Goal: Task Accomplishment & Management: Complete application form

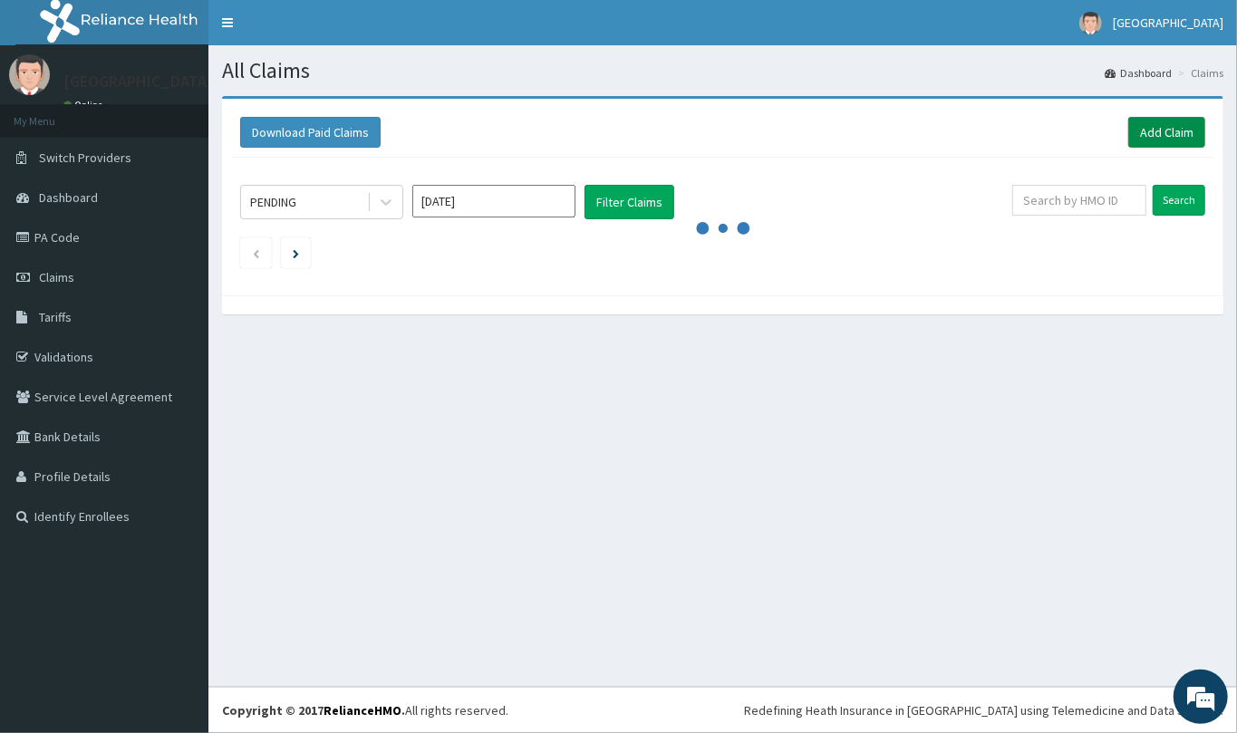
click at [1131, 128] on link "Add Claim" at bounding box center [1166, 132] width 77 height 31
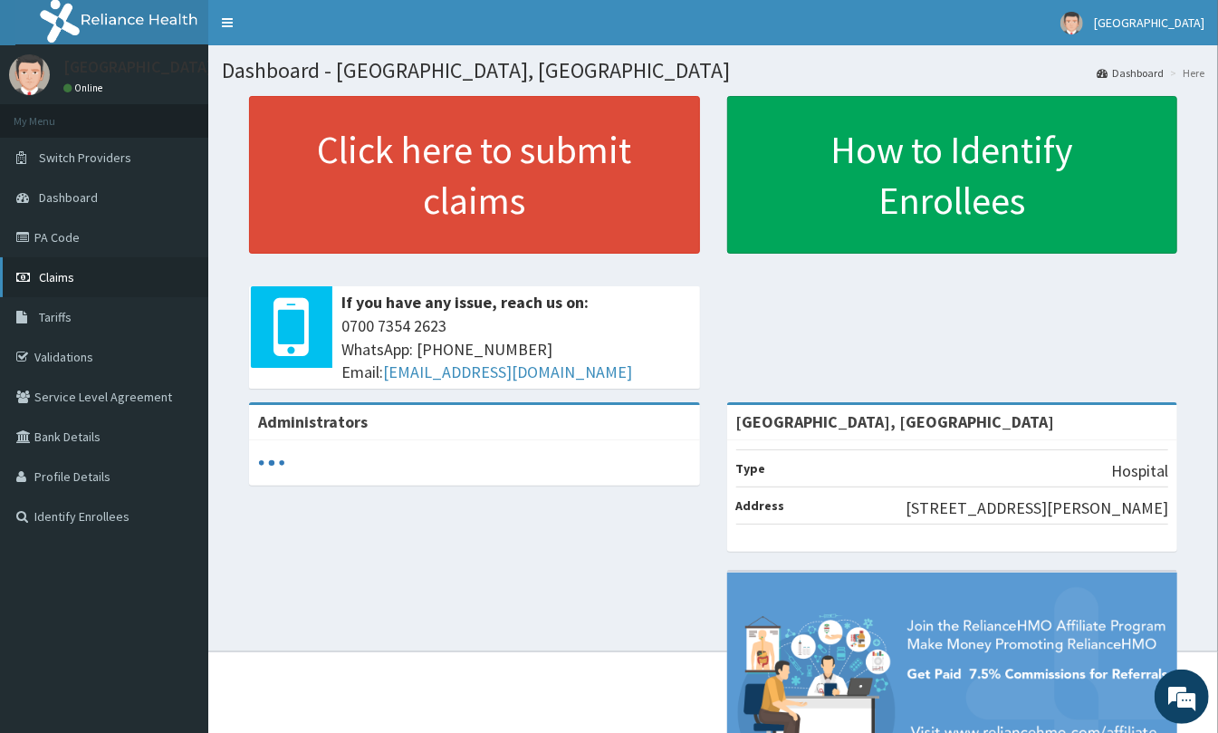
click at [69, 272] on span "Claims" at bounding box center [56, 277] width 35 height 16
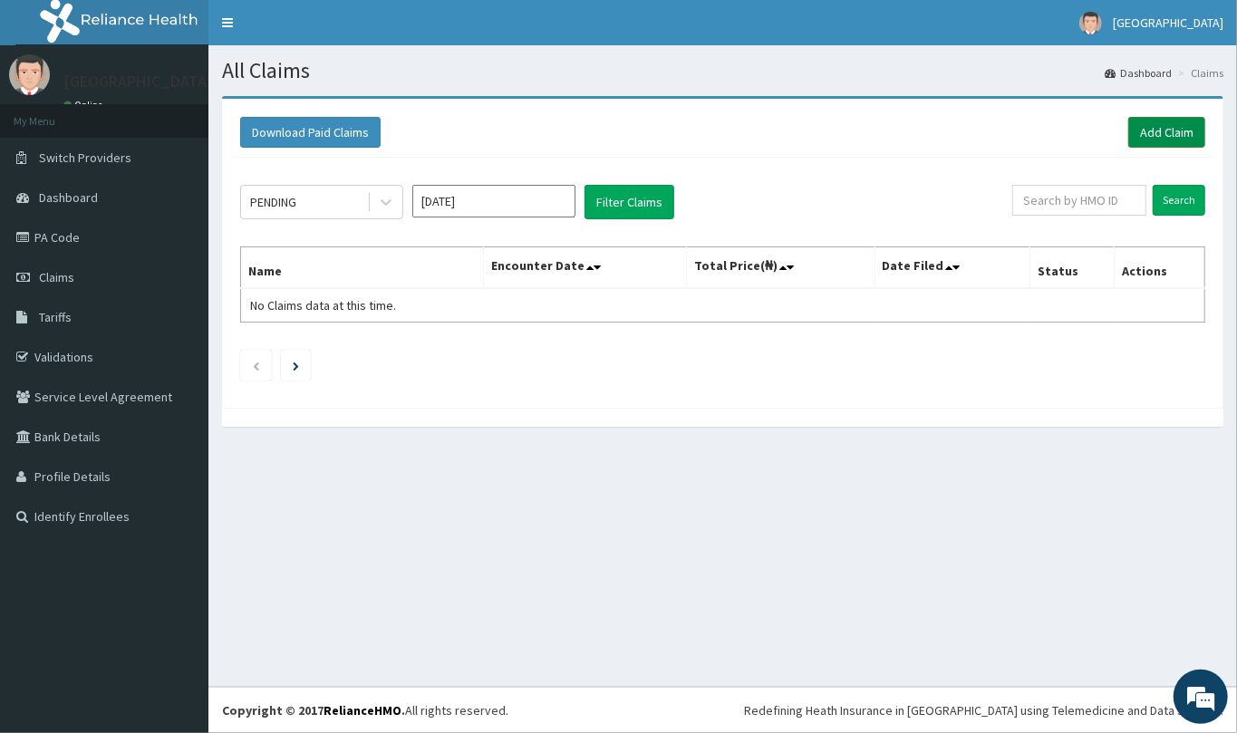
click at [1140, 130] on link "Add Claim" at bounding box center [1166, 132] width 77 height 31
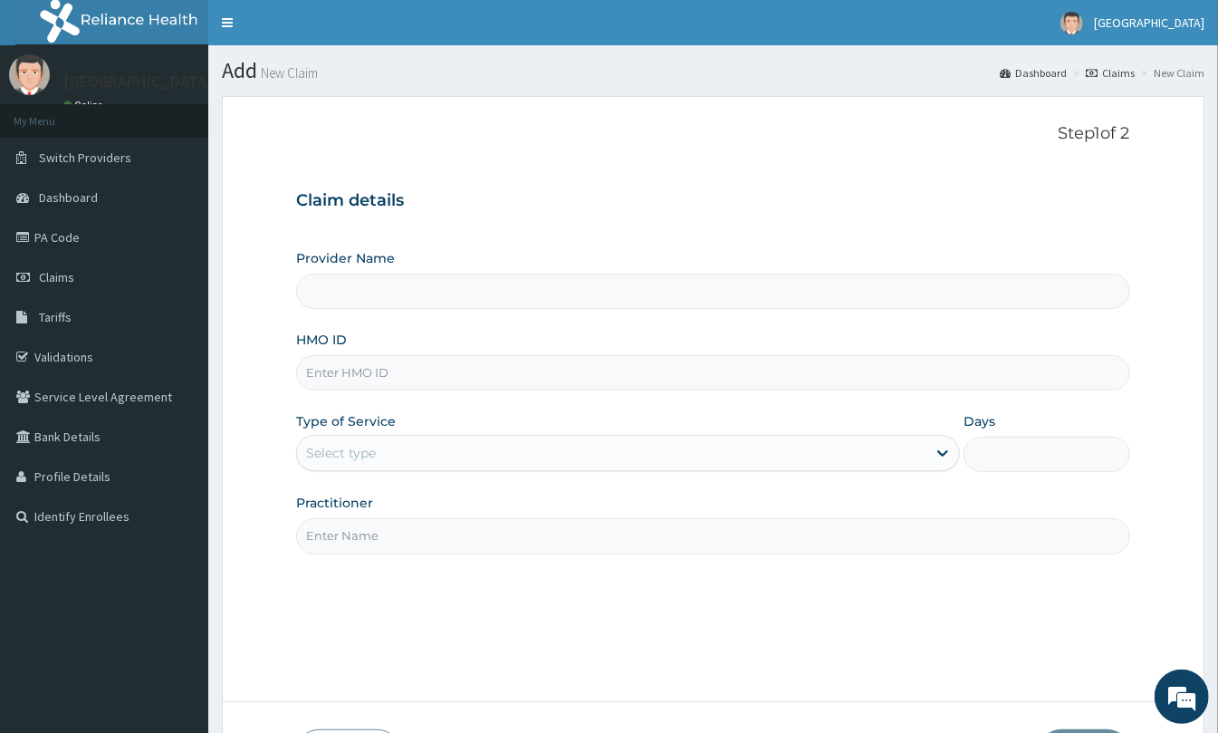
click at [509, 348] on div "HMO ID" at bounding box center [713, 361] width 834 height 60
click at [502, 386] on input "HMO ID" at bounding box center [713, 372] width 834 height 35
paste input "PA/9511EA"
type input "PA/9511EA"
type input "St Mary'S Specialist Hospital, Ojodu"
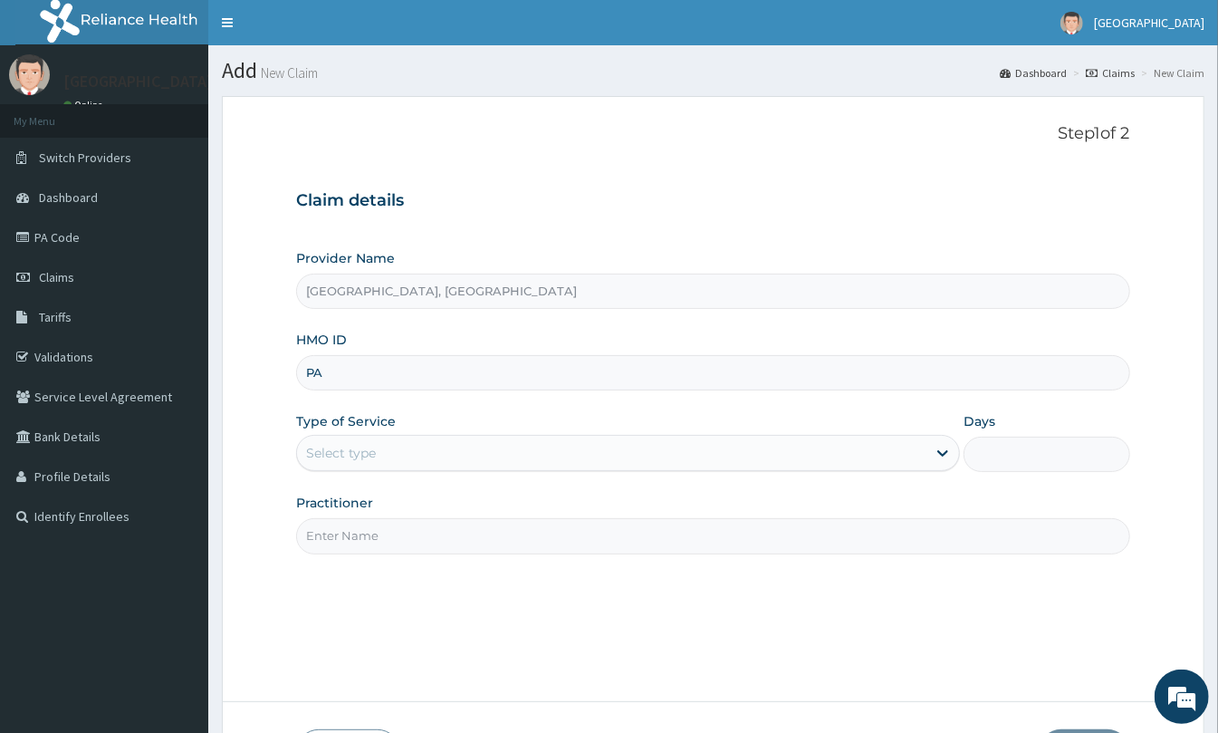
type input "P"
type input "FLE/10264/A"
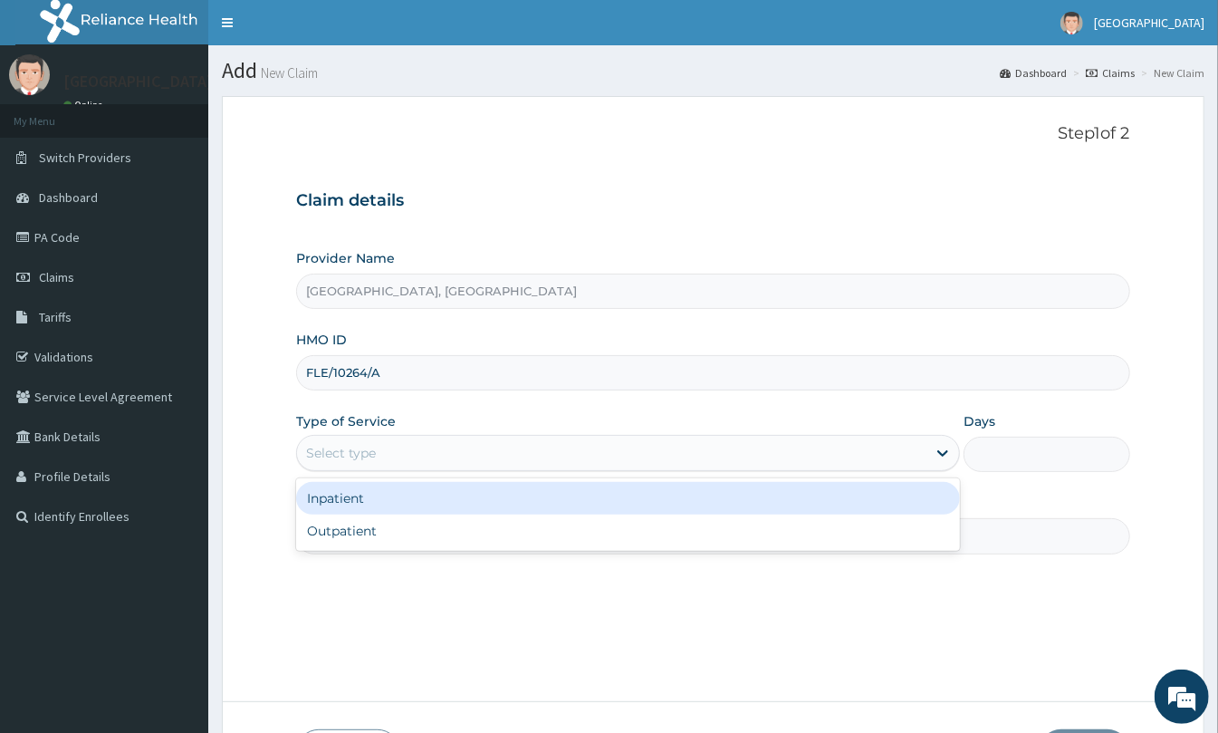
click at [425, 462] on div "Select type" at bounding box center [612, 452] width 630 height 29
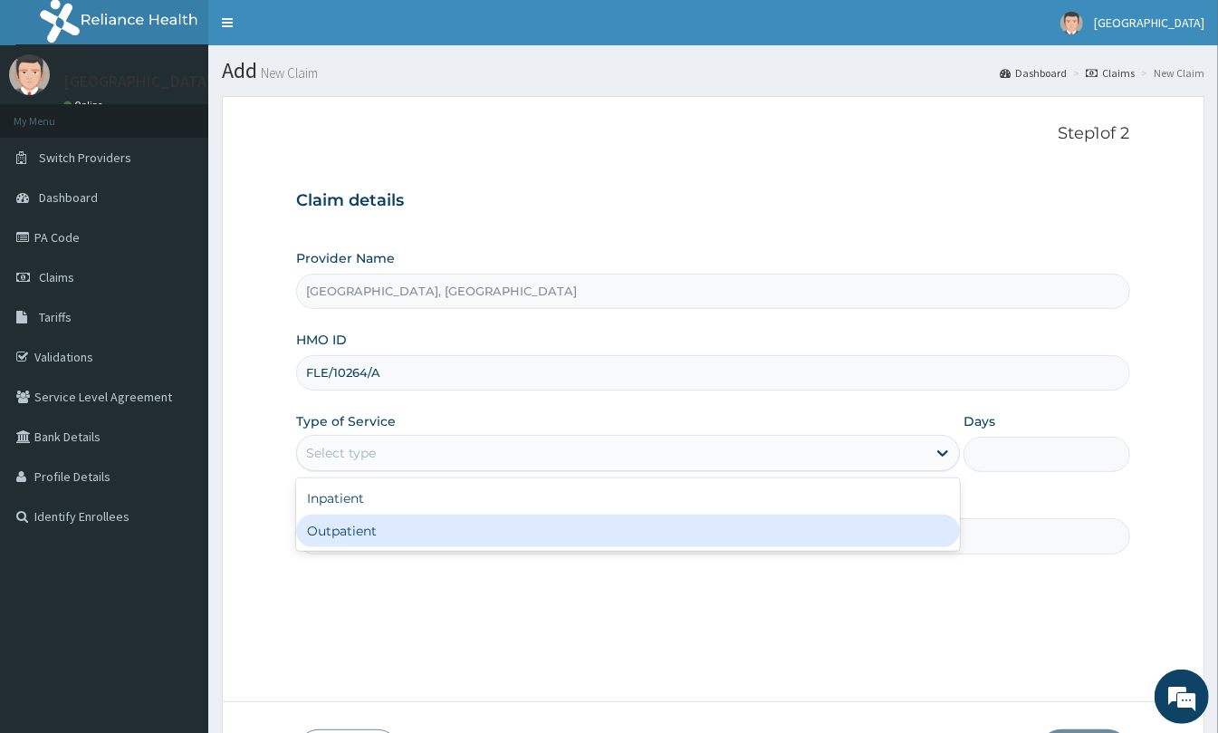
click at [428, 529] on div "Outpatient" at bounding box center [628, 531] width 664 height 33
type input "1"
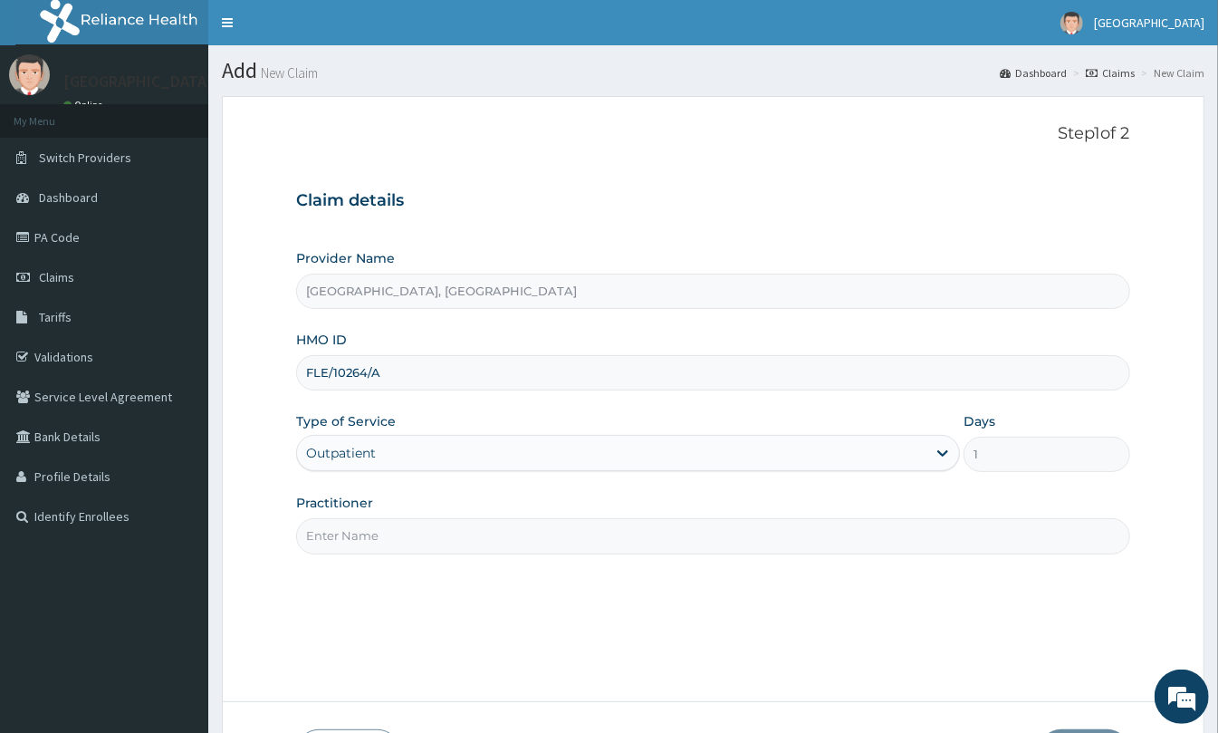
click at [415, 547] on input "Practitioner" at bounding box center [713, 535] width 834 height 35
type input "DR KEN"
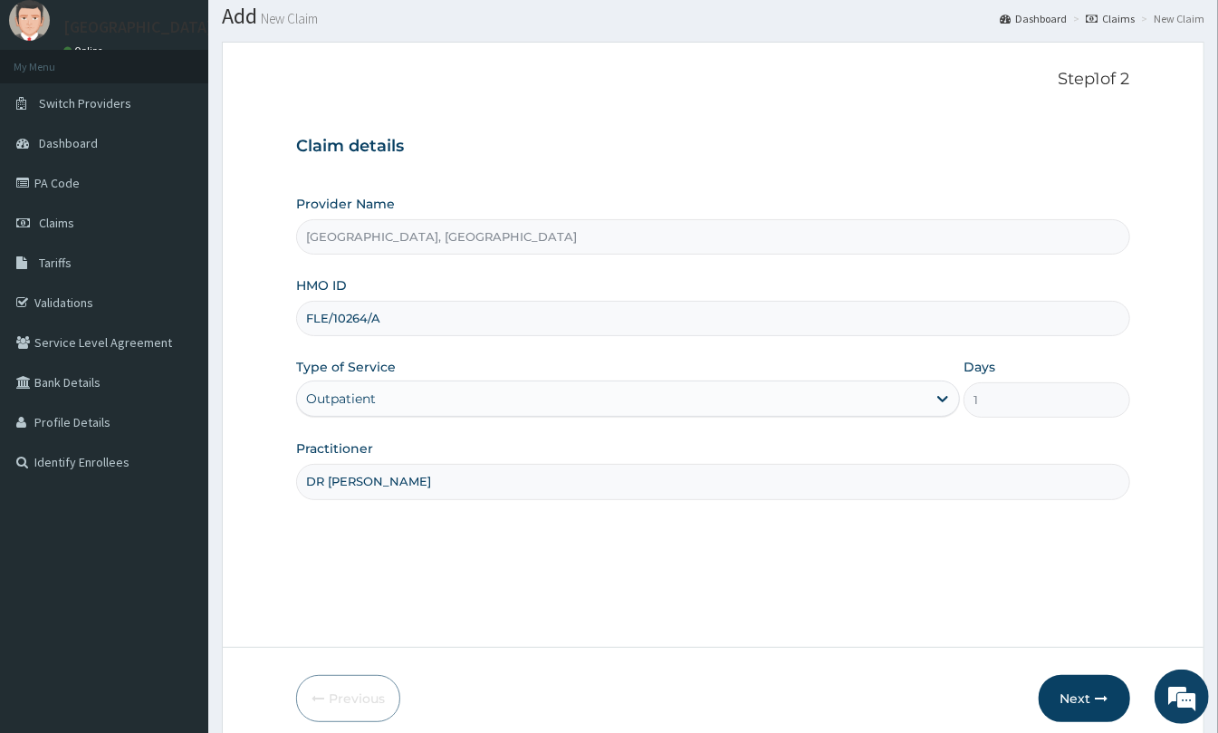
scroll to position [132, 0]
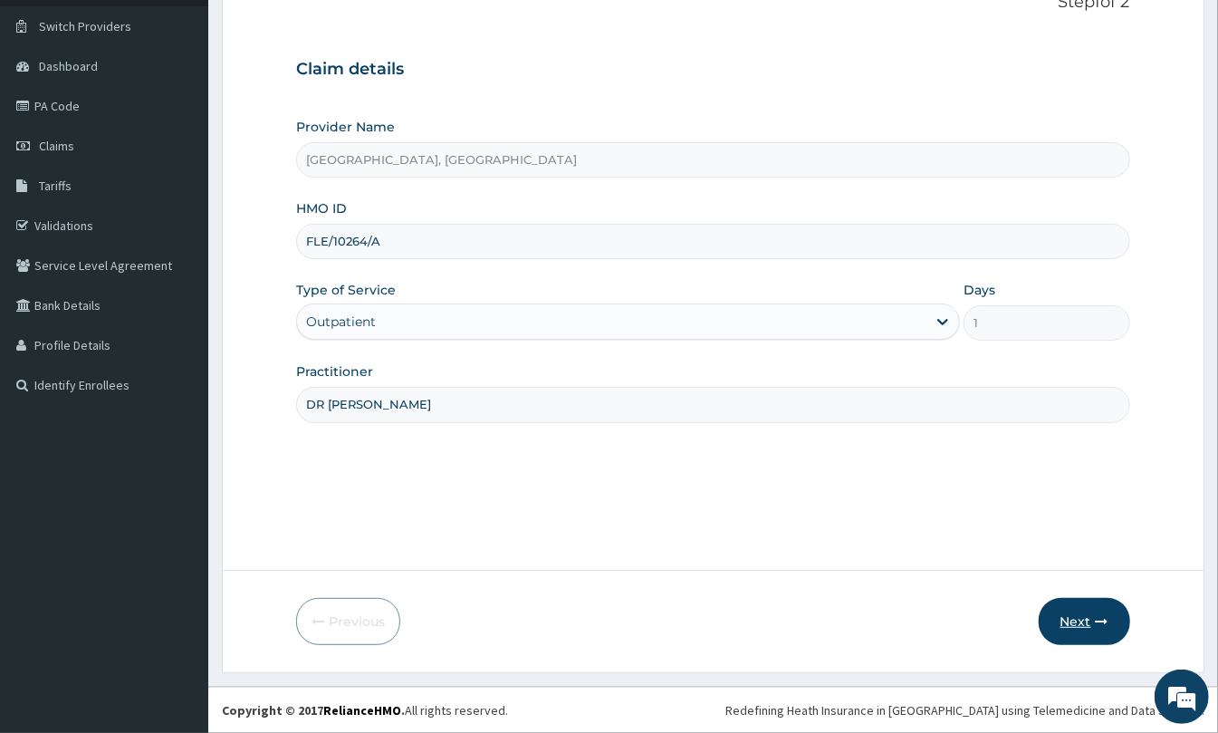
click at [1100, 610] on button "Next" at bounding box center [1084, 621] width 91 height 47
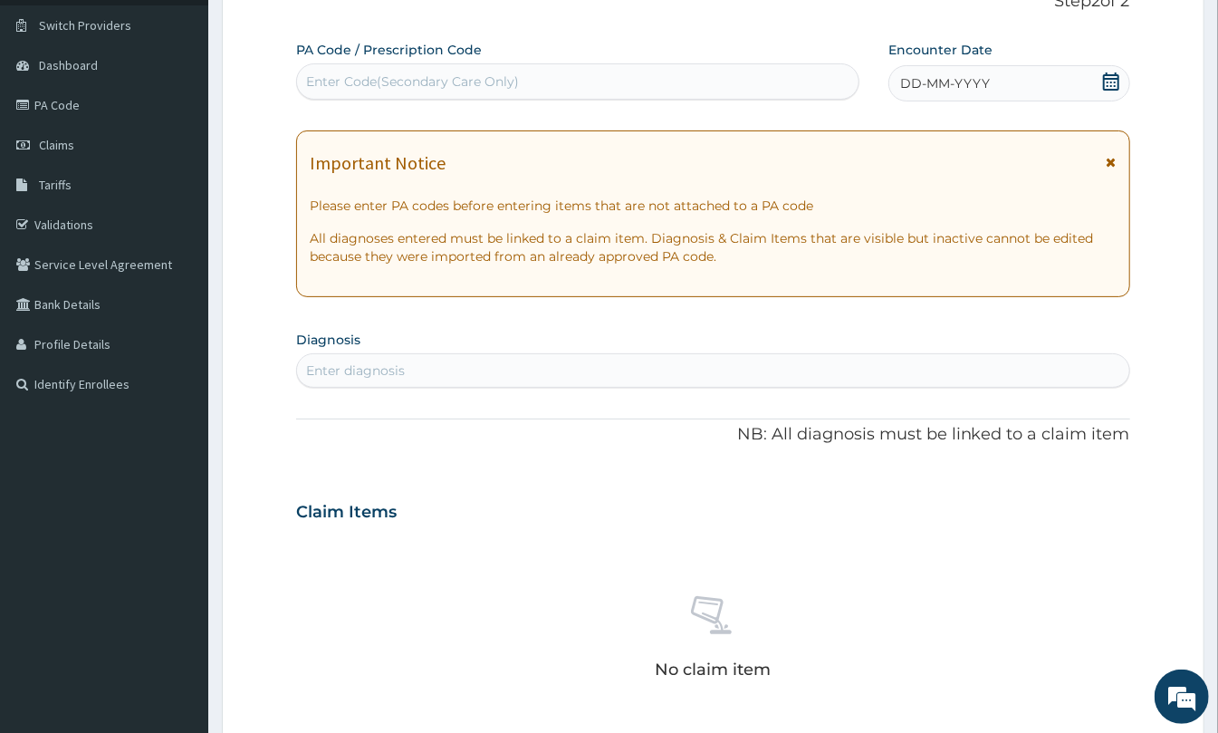
click at [741, 73] on div "Enter Code(Secondary Care Only)" at bounding box center [578, 81] width 562 height 29
paste input "PA/9511EA"
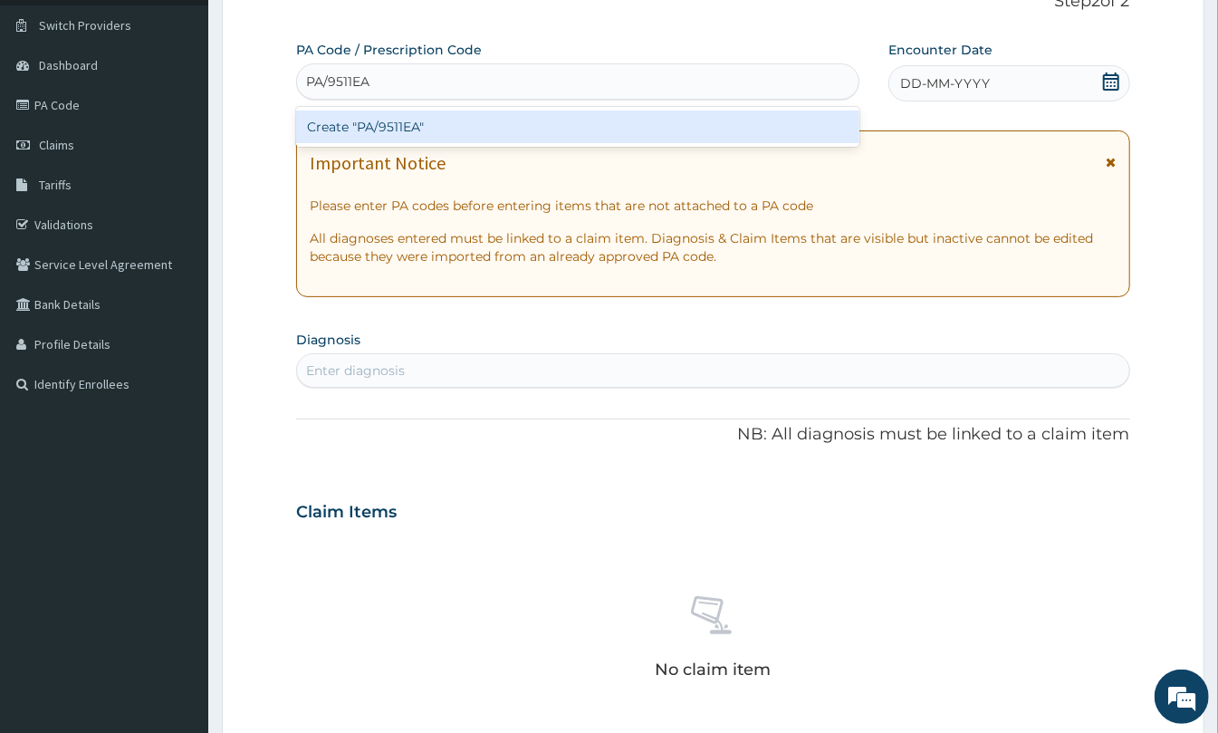
type input "PA/9511EA"
click at [705, 118] on div "Create "PA/9511EA"" at bounding box center [577, 127] width 563 height 33
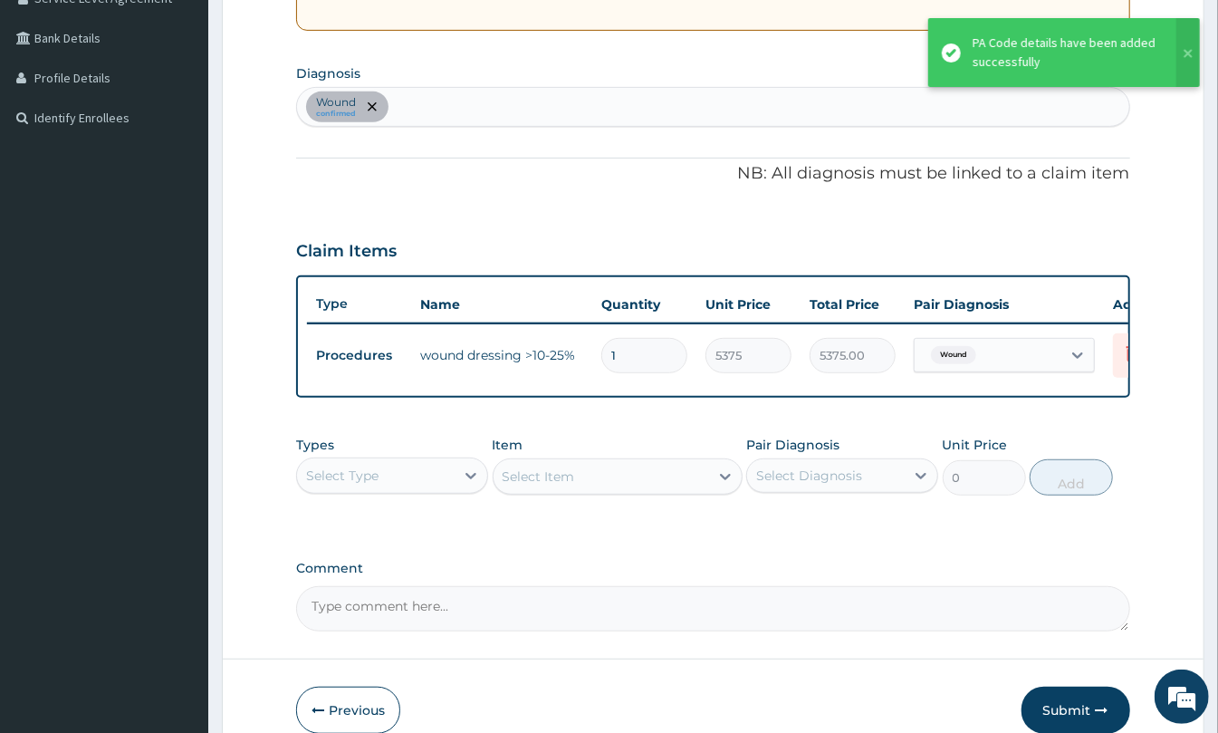
scroll to position [506, 0]
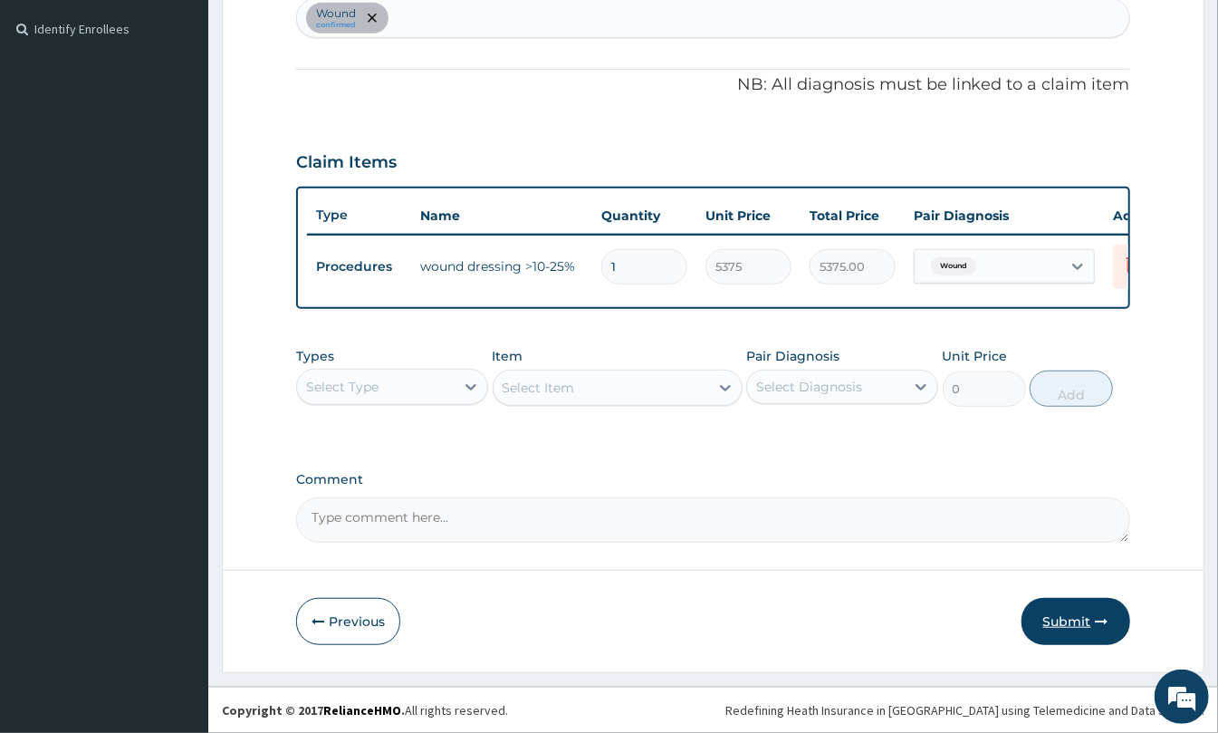
click at [1044, 607] on button "Submit" at bounding box center [1076, 621] width 109 height 47
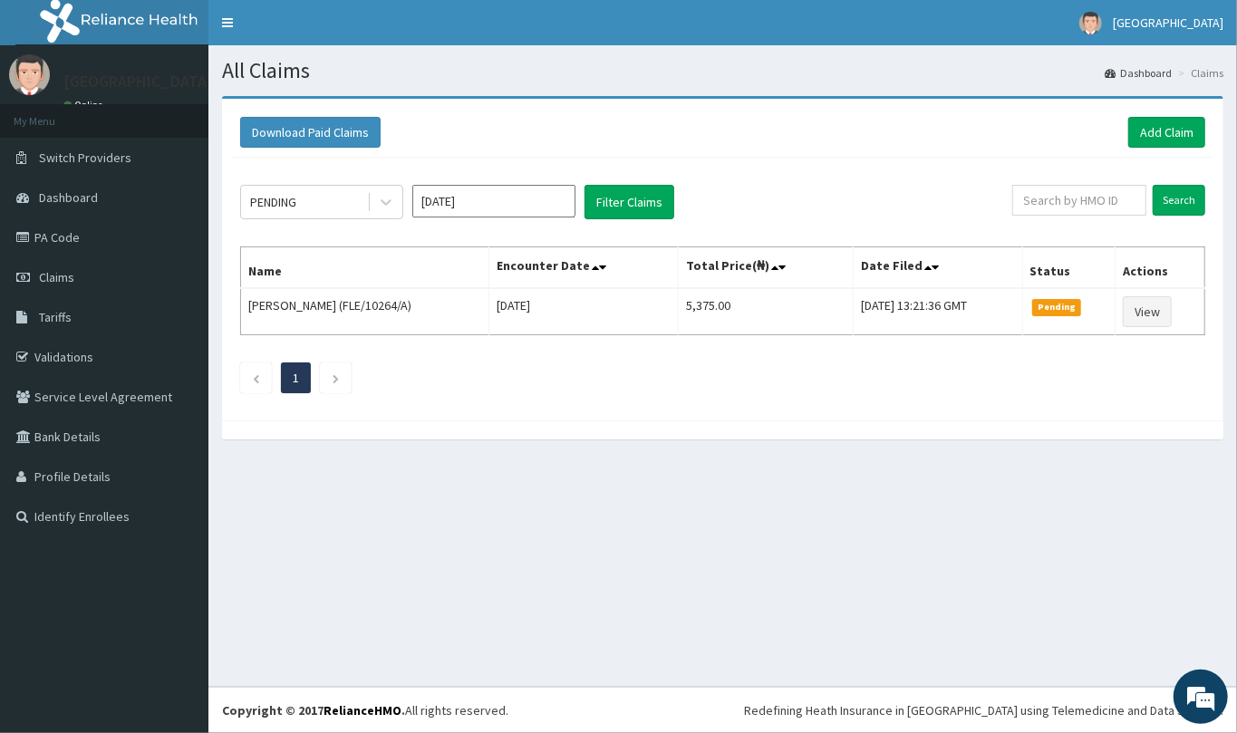
click at [1236, 732] on html "R EL Toggle navigation [GEOGRAPHIC_DATA] [GEOGRAPHIC_DATA] - [EMAIL_ADDRESS][DO…" at bounding box center [618, 366] width 1237 height 733
